Goal: Information Seeking & Learning: Learn about a topic

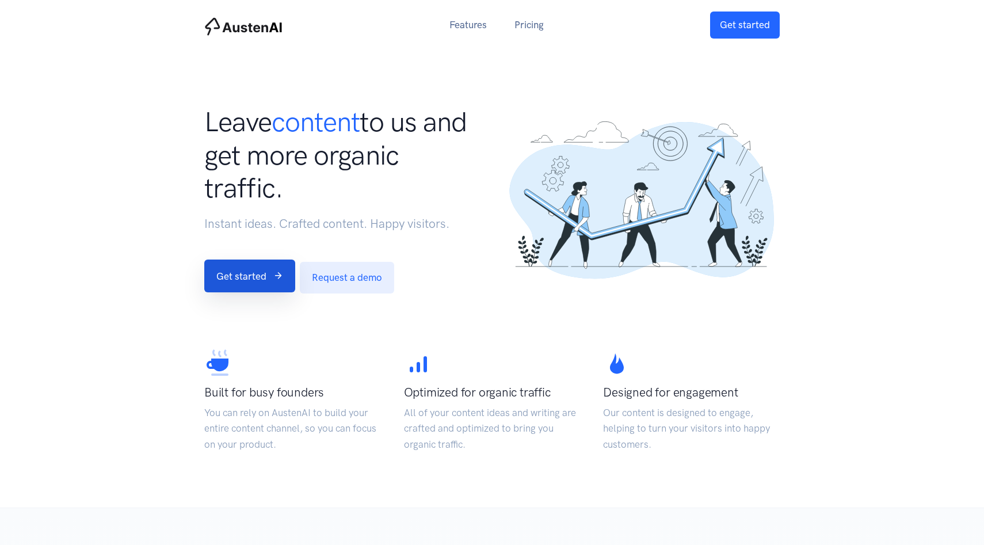
click at [239, 285] on link "Get started" at bounding box center [249, 275] width 91 height 33
click at [470, 27] on link "Features" at bounding box center [468, 25] width 65 height 25
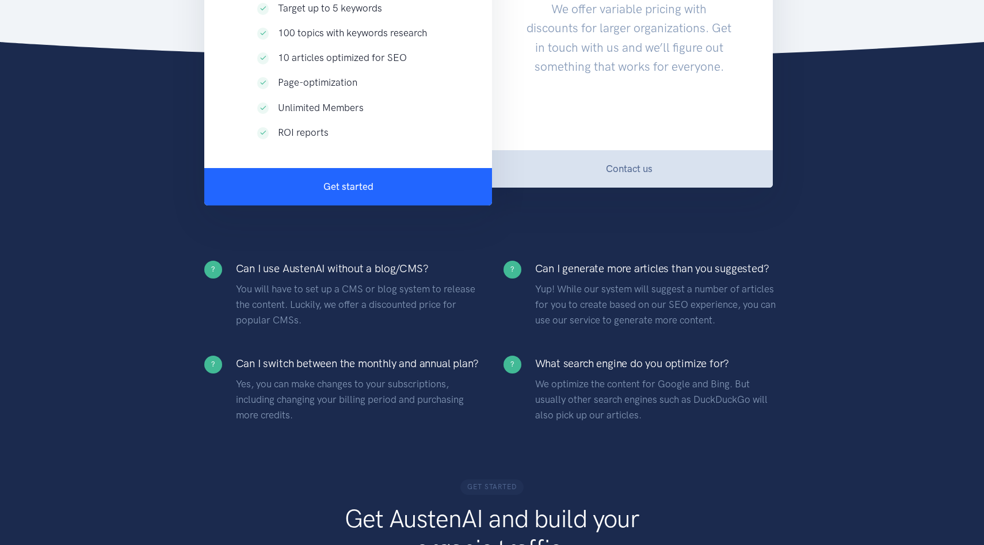
scroll to position [1949, 0]
